Goal: Task Accomplishment & Management: Manage account settings

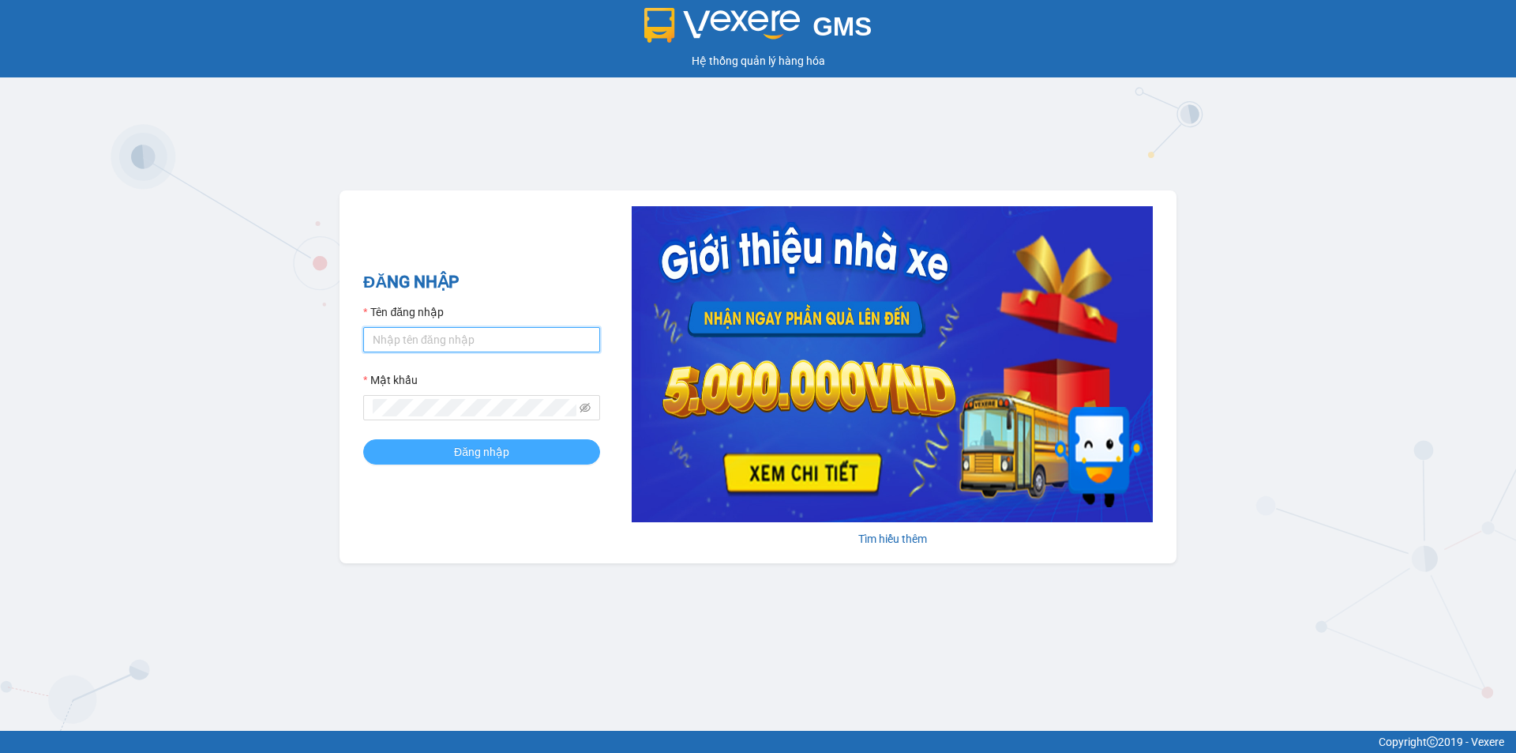
type input "thuhien.khanhphong"
click at [467, 452] on span "Đăng nhập" at bounding box center [481, 451] width 55 height 17
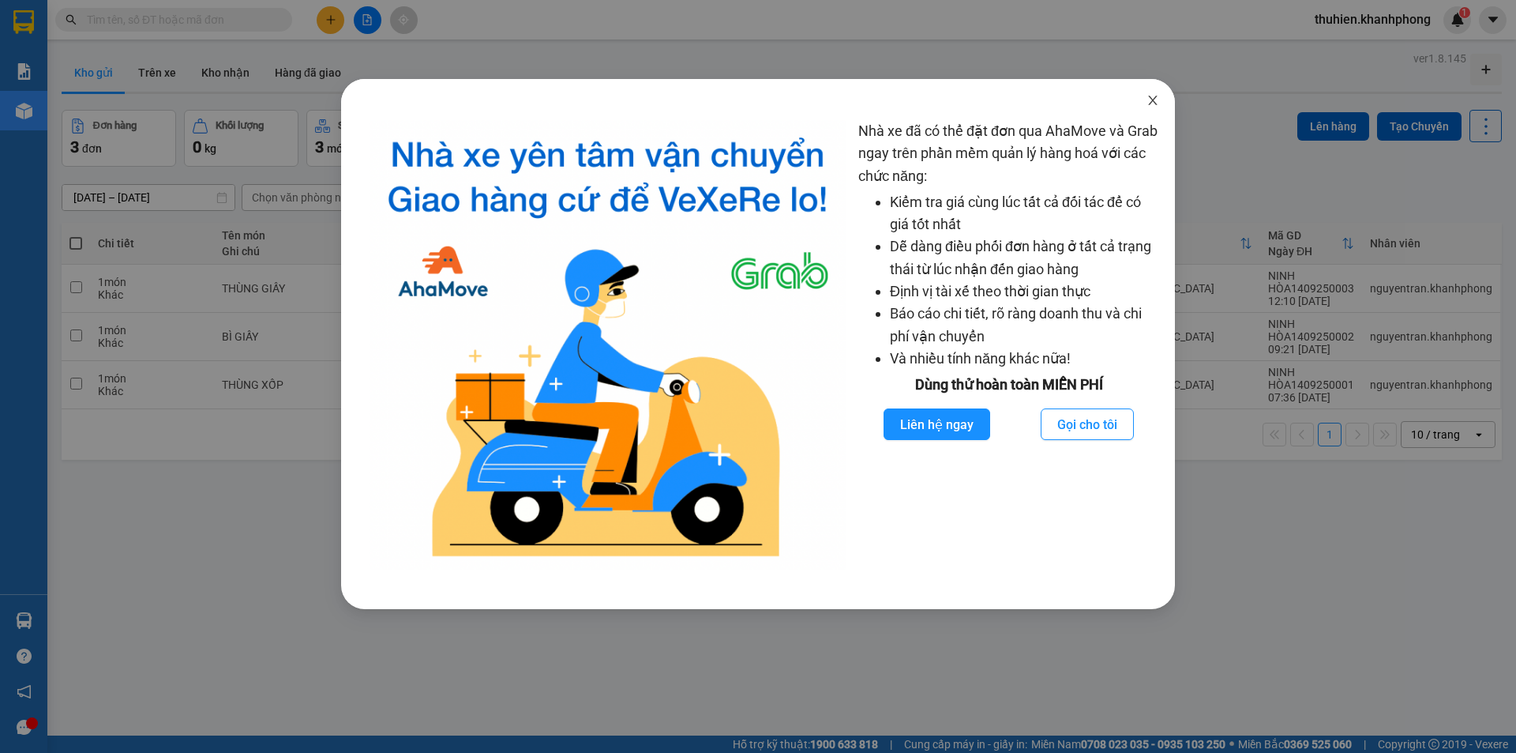
click at [1155, 100] on icon "close" at bounding box center [1153, 100] width 13 height 13
